Goal: Find specific page/section: Find specific page/section

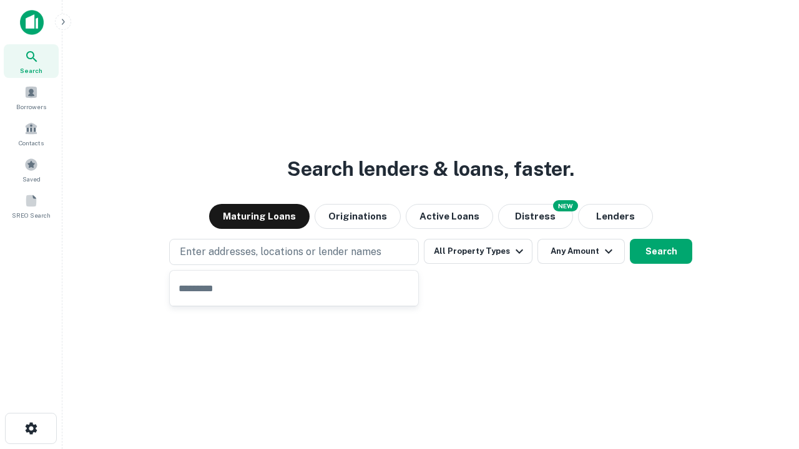
type input "**********"
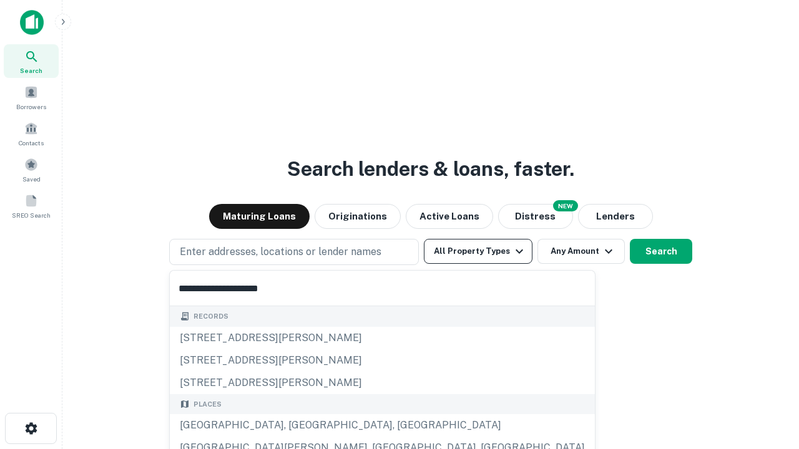
click at [298, 426] on div "Santa Monica, CA, USA" at bounding box center [382, 425] width 425 height 22
click at [478, 251] on button "All Property Types" at bounding box center [478, 251] width 109 height 25
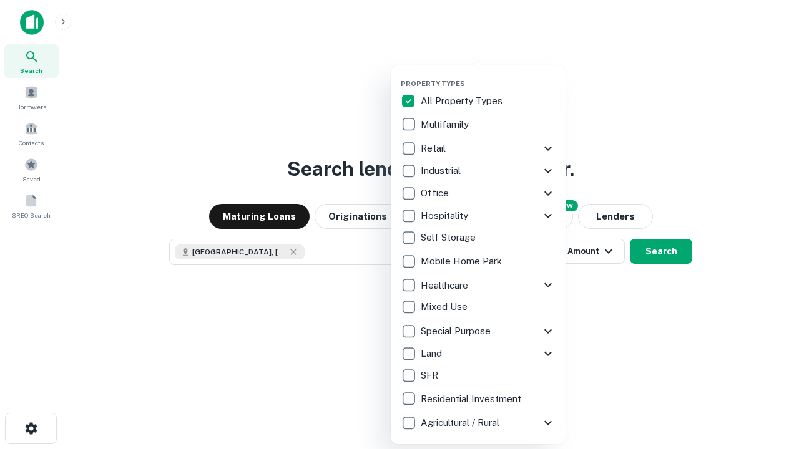
click at [488, 76] on button "button" at bounding box center [488, 76] width 175 height 1
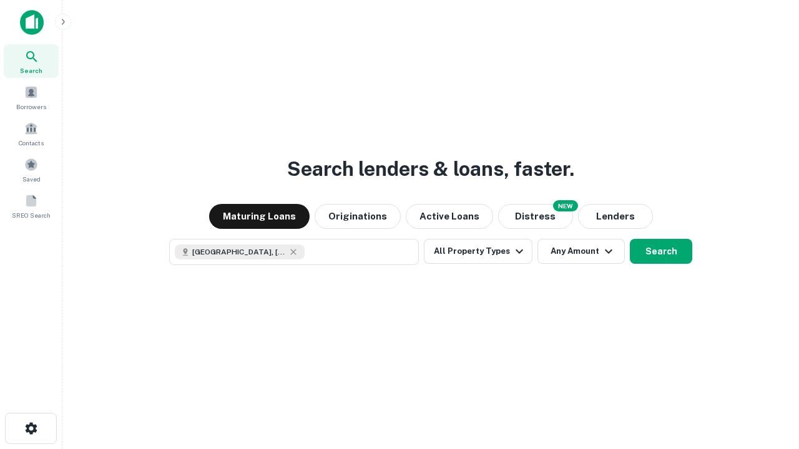
scroll to position [20, 0]
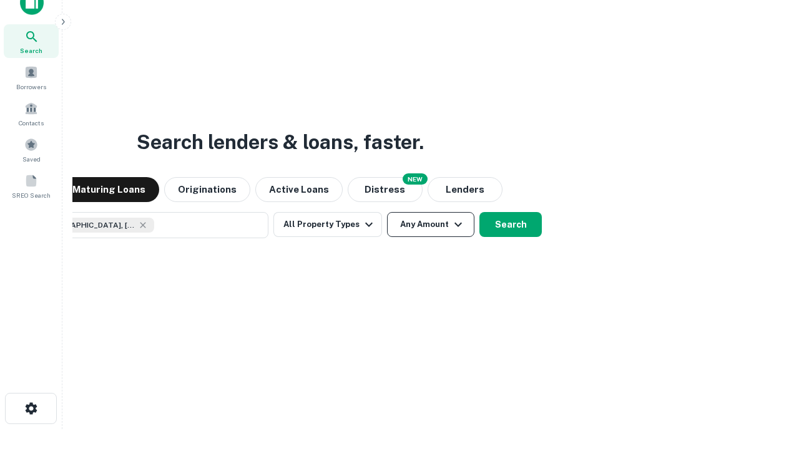
click at [387, 212] on button "Any Amount" at bounding box center [430, 224] width 87 height 25
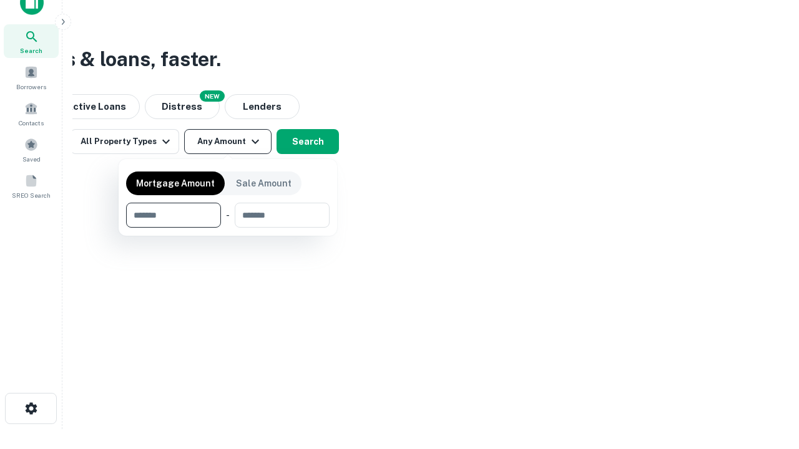
type input "*******"
click at [228, 228] on button "button" at bounding box center [227, 228] width 203 height 1
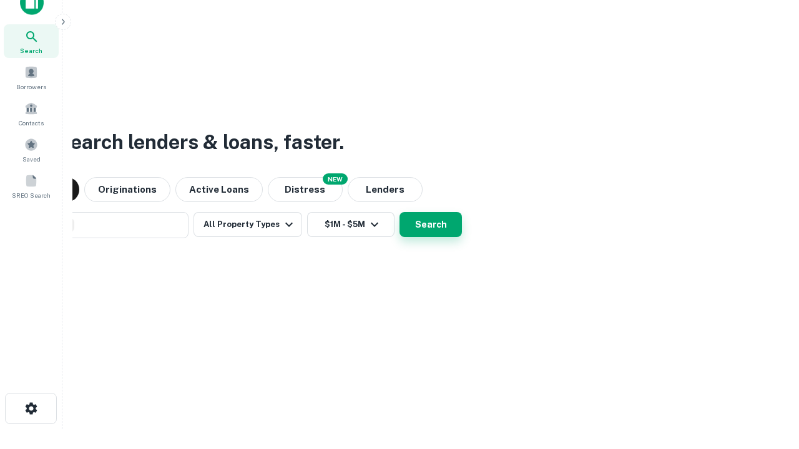
click at [399, 212] on button "Search" at bounding box center [430, 224] width 62 height 25
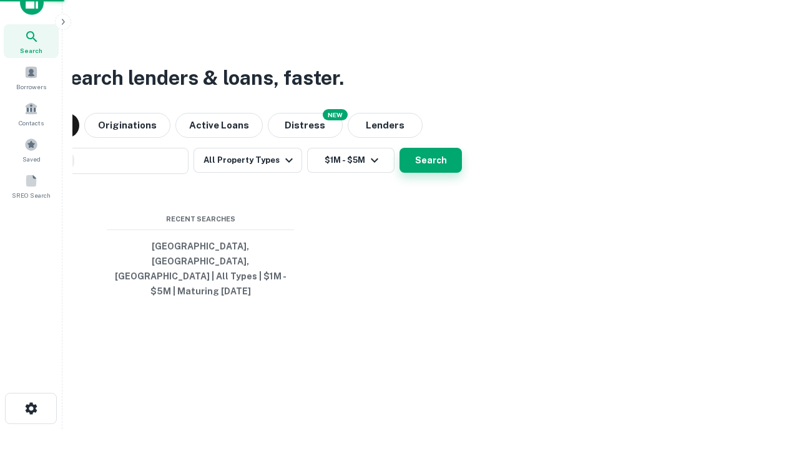
scroll to position [41, 353]
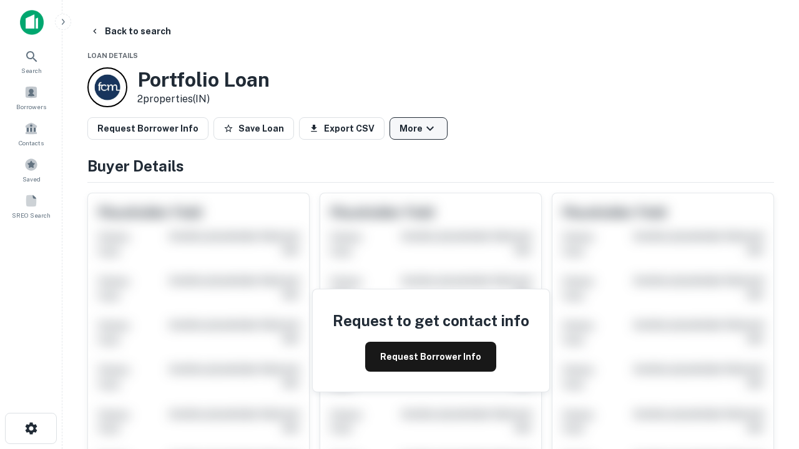
click at [418, 129] on button "More" at bounding box center [418, 128] width 58 height 22
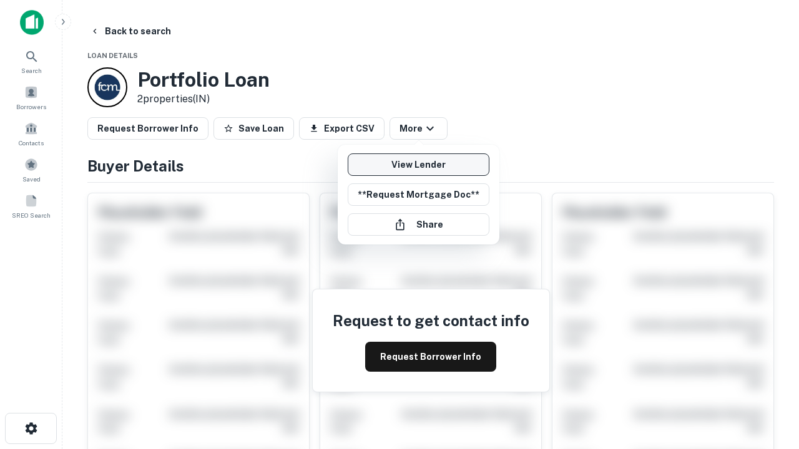
click at [418, 165] on link "View Lender" at bounding box center [419, 165] width 142 height 22
